Goal: Task Accomplishment & Management: Use online tool/utility

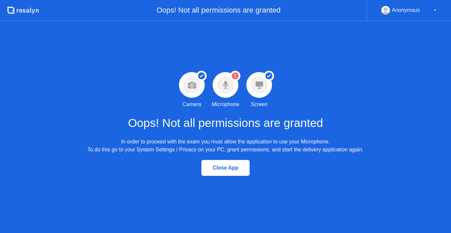
click at [0, 232] on html ".st0{fill:#f0f8ff;} .st1{fill:#d4e3ff;} .st2{fill:#b4c2ff;} background Oops! No…" at bounding box center [225, 116] width 451 height 233
click at [232, 77] on circle at bounding box center [235, 75] width 7 height 7
click at [233, 75] on circle at bounding box center [235, 75] width 7 height 7
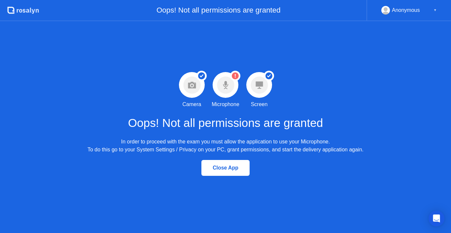
drag, startPoint x: 233, startPoint y: 75, endPoint x: 231, endPoint y: 215, distance: 140.2
click at [231, 215] on div "Success Camera permission granted Camera Warning Microphone permission not gran…" at bounding box center [225, 126] width 451 height 211
click at [225, 80] on circle at bounding box center [225, 84] width 17 height 17
drag, startPoint x: 225, startPoint y: 80, endPoint x: 230, endPoint y: 186, distance: 106.0
click at [230, 186] on div "Success Camera permission granted Camera Warning Microphone permission not gran…" at bounding box center [225, 126] width 451 height 211
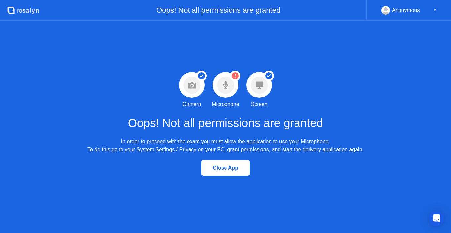
click at [231, 166] on div "Close App" at bounding box center [225, 168] width 44 height 6
